Goal: Transaction & Acquisition: Subscribe to service/newsletter

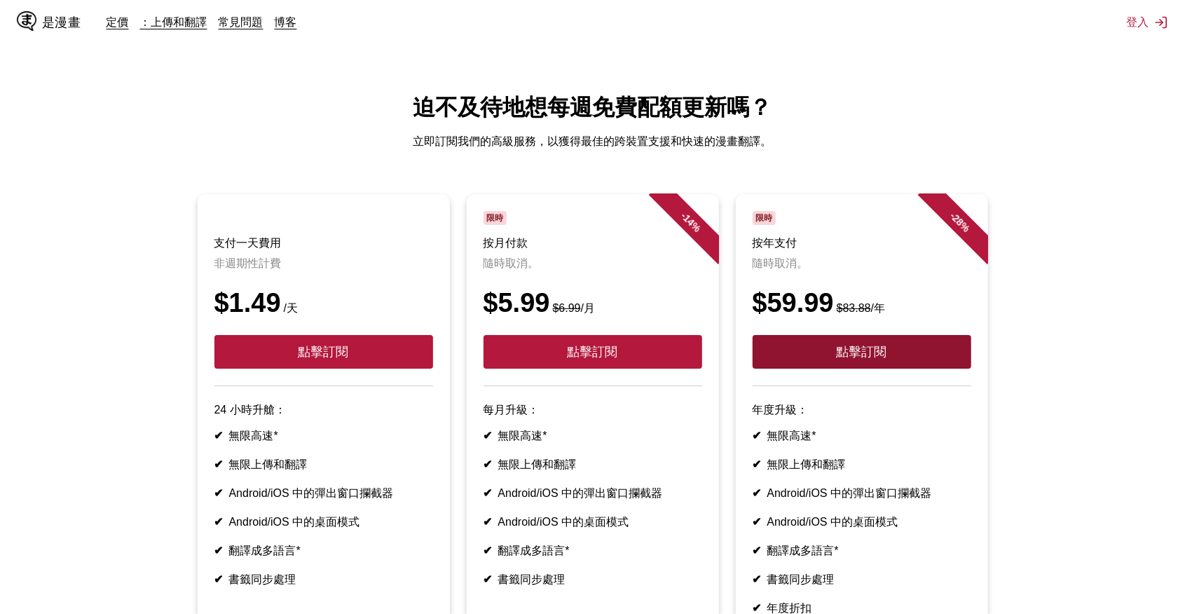
click at [863, 361] on button "點擊訂閱" at bounding box center [861, 352] width 219 height 34
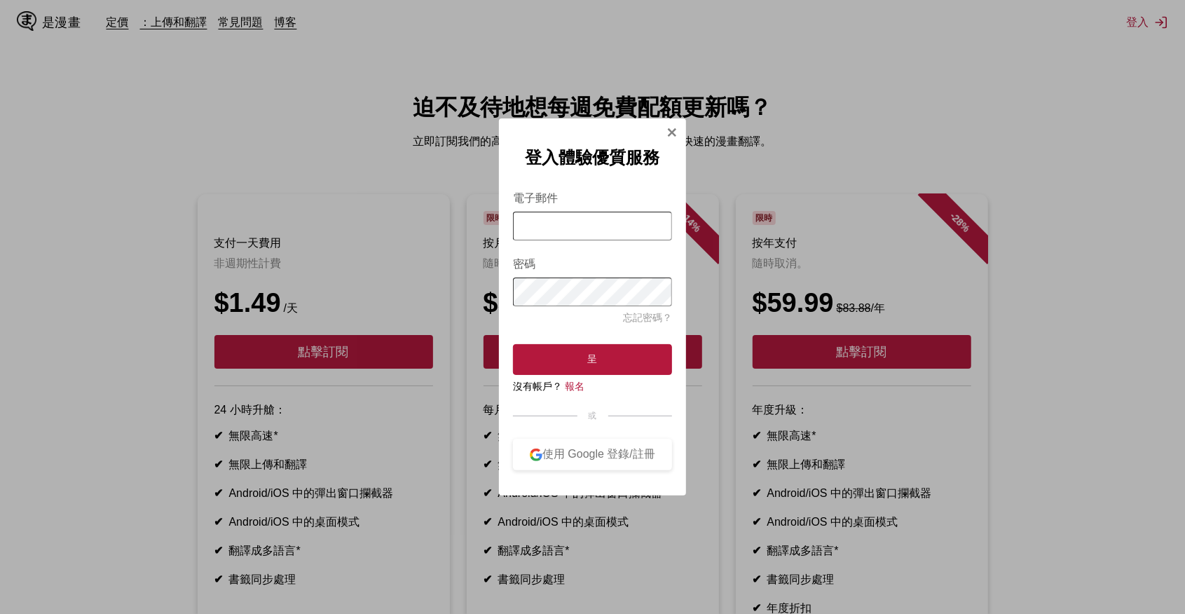
click at [664, 130] on div "登入體驗優質服務 電子郵件 密碼 忘記密碼？ 呈 沒有帳戶？ 報名 或 使用 Google 登錄/註冊" at bounding box center [592, 306] width 187 height 377
click at [660, 137] on div "登入體驗優質服務 電子郵件 密碼 忘記密碼？ 呈 沒有帳戶？ 報名 或 使用 Google 登錄/註冊" at bounding box center [592, 306] width 187 height 377
click at [666, 130] on div "登入體驗優質服務 電子郵件 密碼 忘記密碼？ 呈 沒有帳戶？ 報名 或 使用 Google 登錄/註冊" at bounding box center [592, 306] width 187 height 377
click at [670, 128] on img "登入模式" at bounding box center [671, 132] width 11 height 11
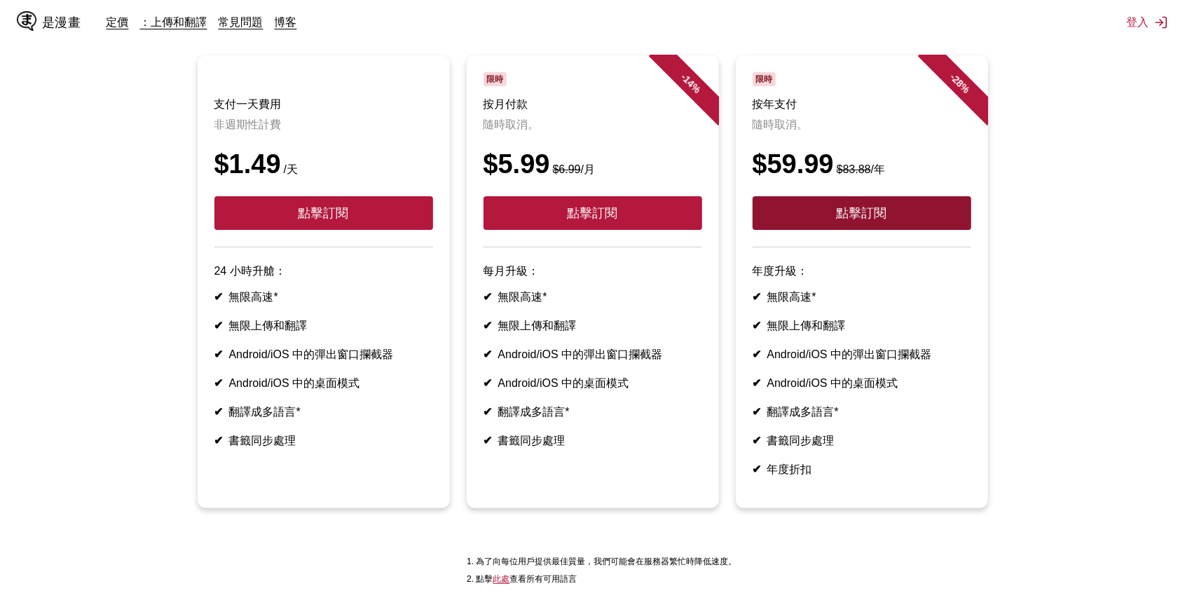
scroll to position [276, 0]
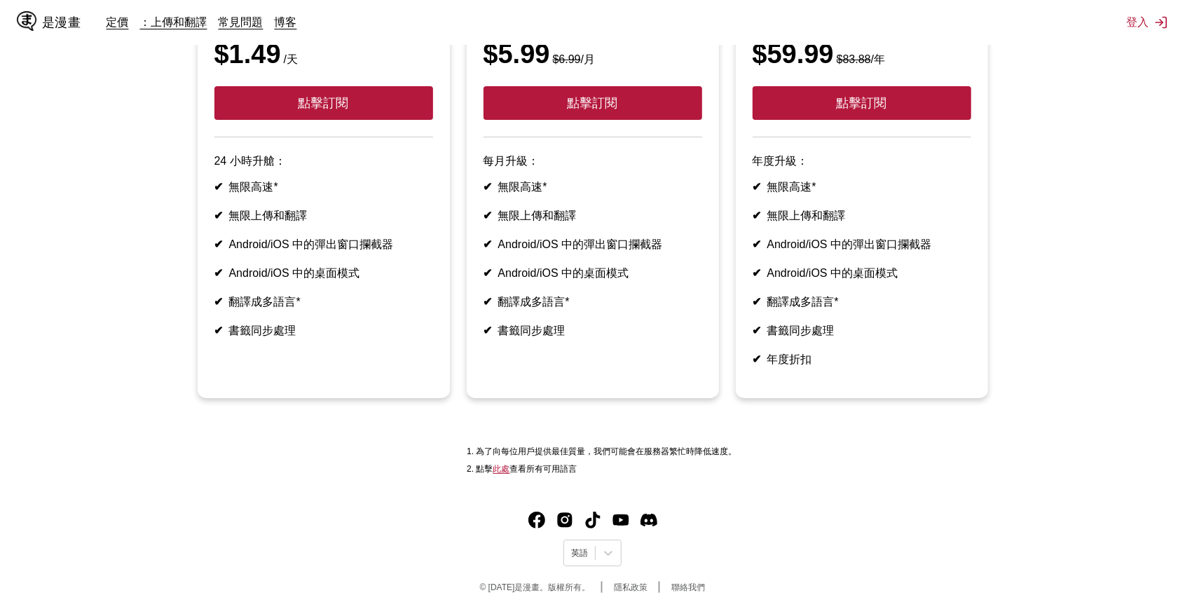
drag, startPoint x: 804, startPoint y: 297, endPoint x: 701, endPoint y: 263, distance: 109.0
click at [702, 263] on article "- 14 % 限時 按月付款 隨時取消。 $5.99 $6.99 /月 點擊訂閱 每月升級： ✔ 無限高速* ✔ 無限上傳和翻譯 ✔ Android/iOS …" at bounding box center [593, 171] width 252 height 453
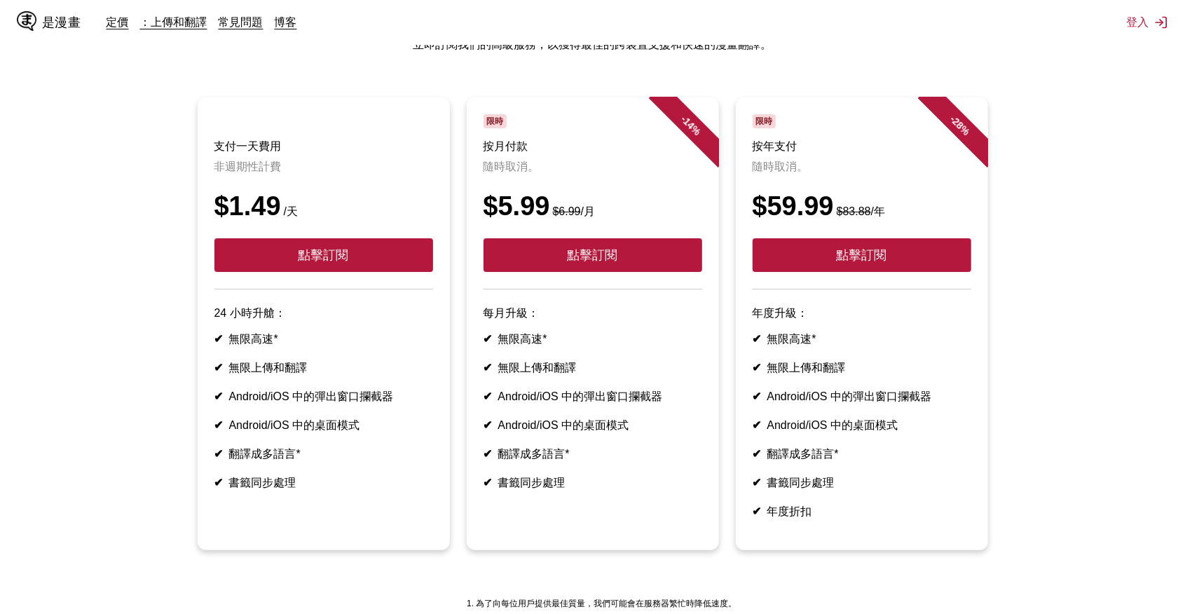
scroll to position [0, 0]
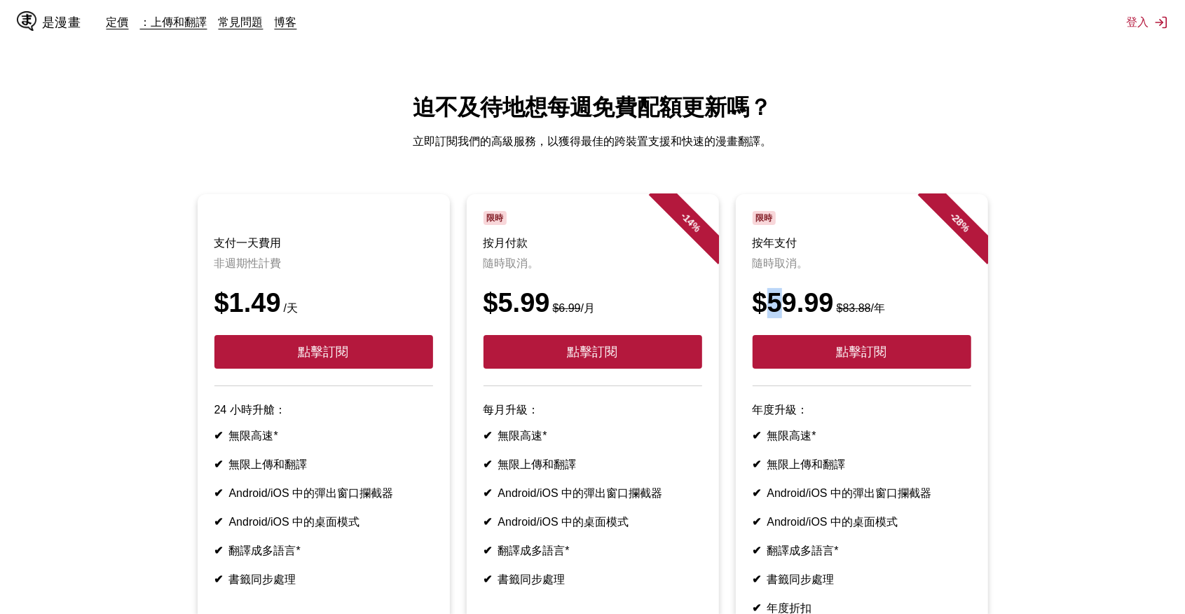
drag, startPoint x: 761, startPoint y: 312, endPoint x: 801, endPoint y: 317, distance: 40.2
click at [799, 317] on div "$59.99 $83.88 /年" at bounding box center [861, 303] width 219 height 30
drag, startPoint x: 801, startPoint y: 317, endPoint x: 834, endPoint y: 319, distance: 33.0
click at [834, 314] on small "$83.88 /年" at bounding box center [859, 308] width 51 height 12
click at [111, 16] on div "定價 ：上傳和翻譯 常見問題 博客" at bounding box center [207, 22] width 202 height 15
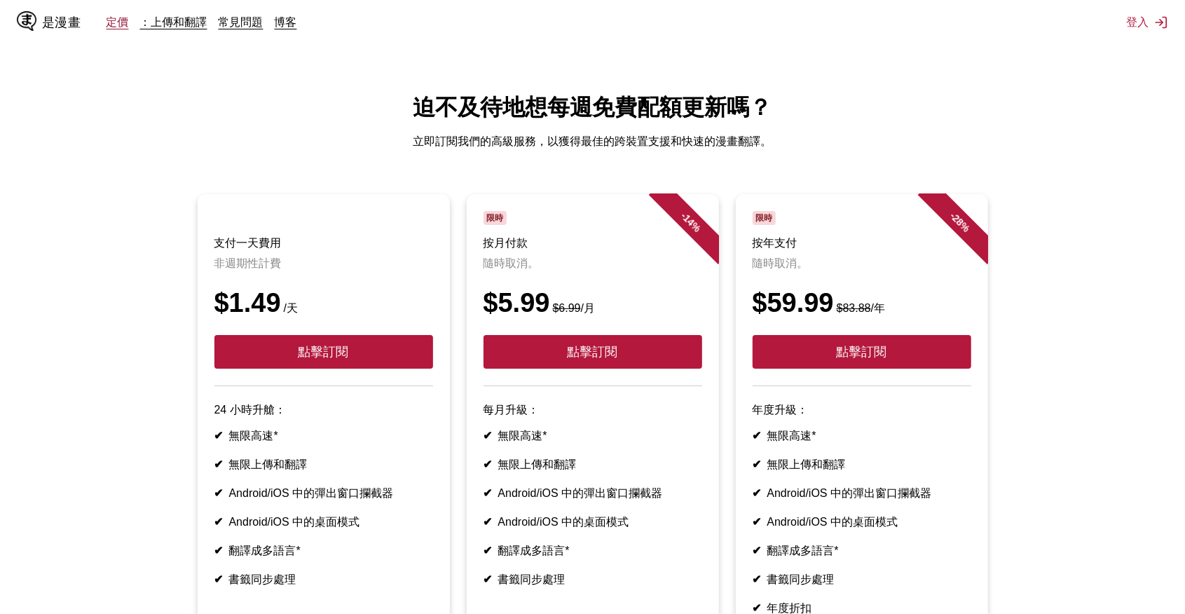
click at [112, 18] on link "定價" at bounding box center [117, 22] width 22 height 14
click at [128, 25] on link "定價" at bounding box center [117, 22] width 22 height 14
click at [242, 31] on div "是漫畫 定價 ：上傳和翻譯 常見問題 博客" at bounding box center [162, 22] width 291 height 45
click at [245, 28] on link "常見問題" at bounding box center [241, 22] width 45 height 14
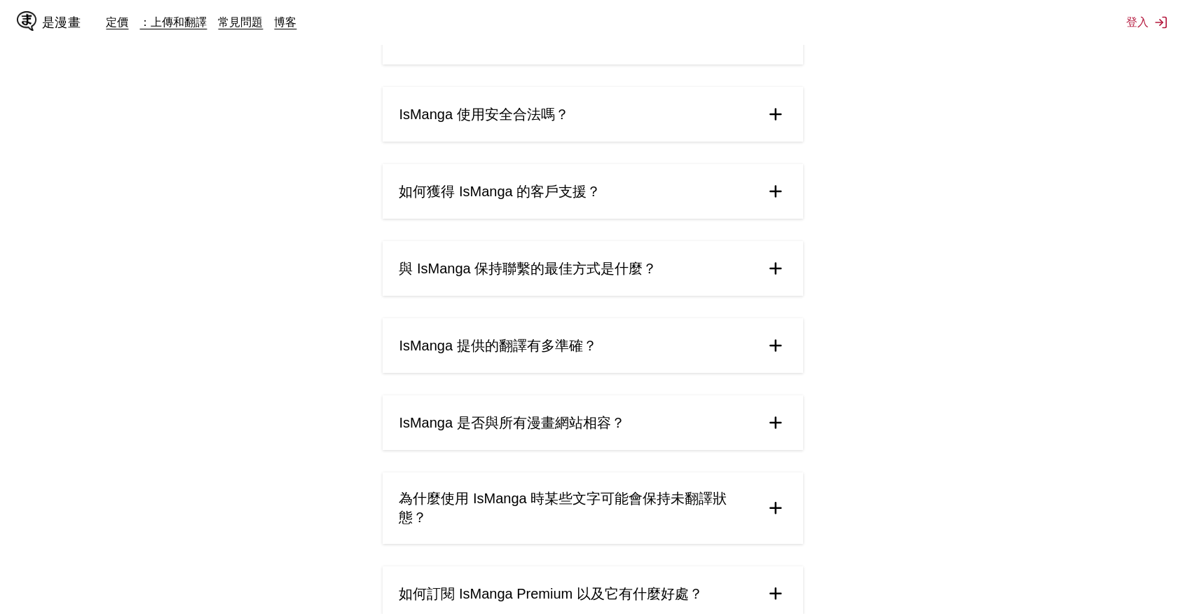
scroll to position [560, 0]
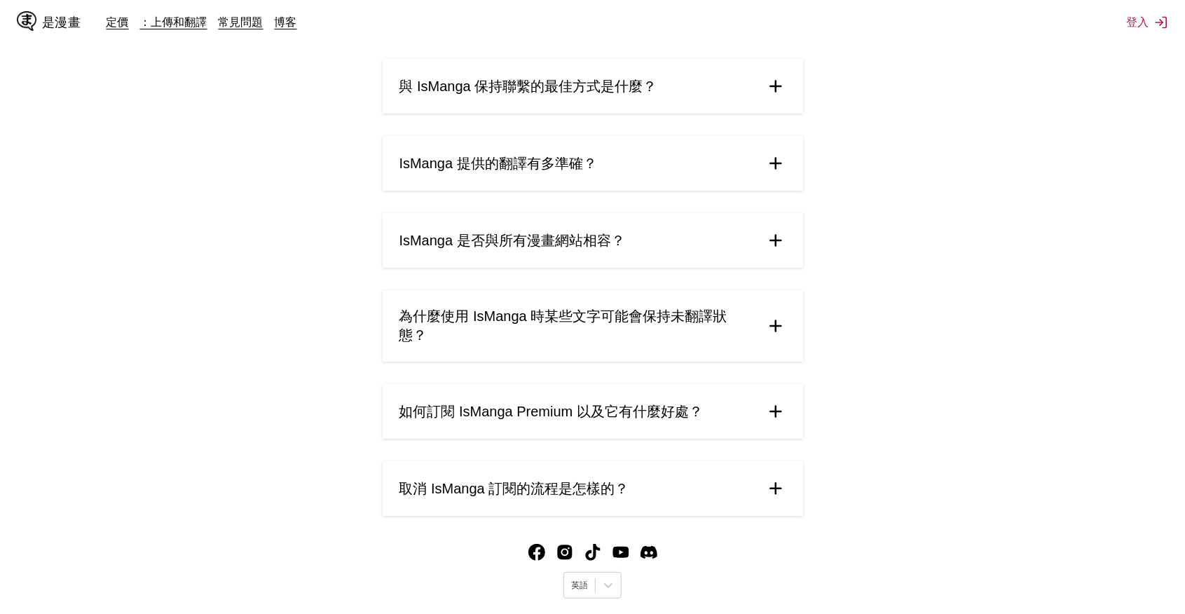
click at [624, 237] on summary "IsManga 是否與所有漫畫網站相容？" at bounding box center [593, 240] width 420 height 55
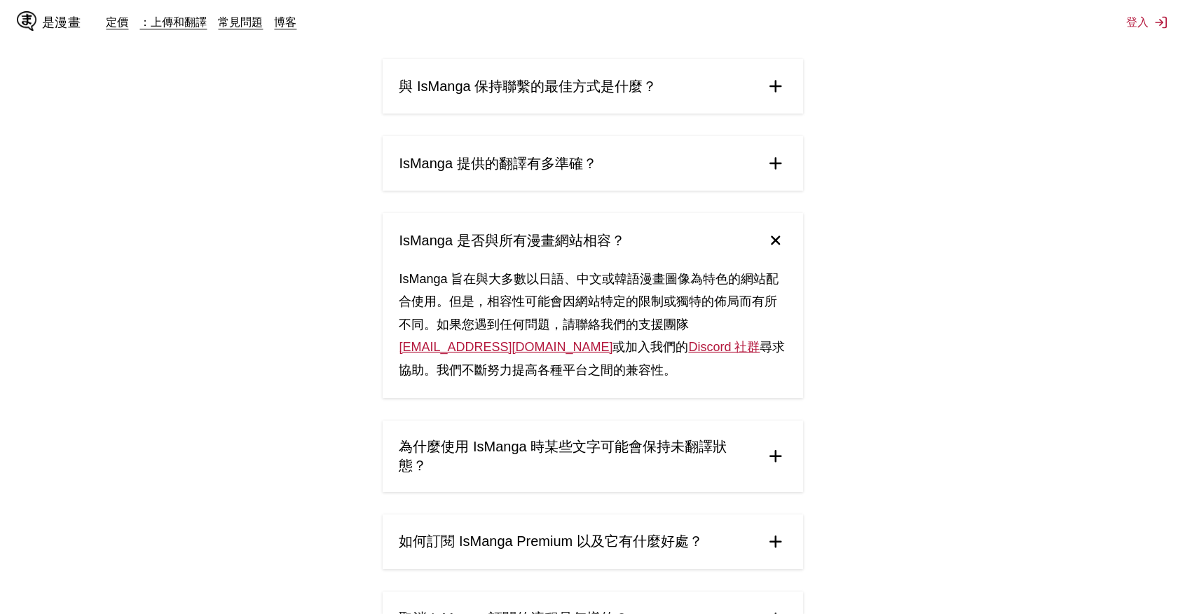
click at [624, 235] on span "IsManga 是否與所有漫畫網站相容？" at bounding box center [512, 240] width 226 height 19
